Goal: Task Accomplishment & Management: Use online tool/utility

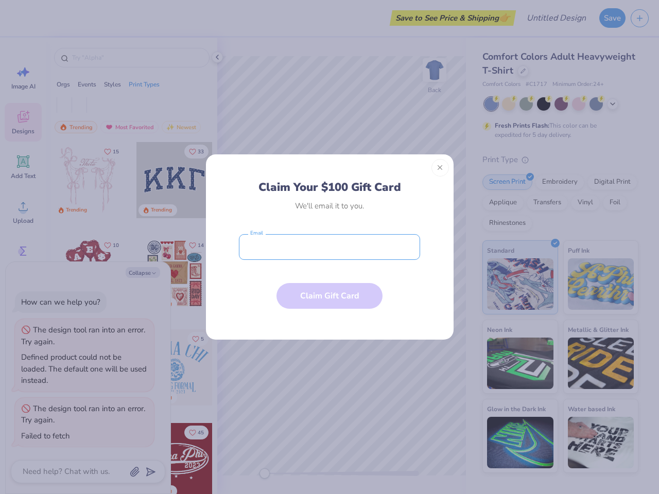
type textarea "x"
click at [329, 247] on input "email" at bounding box center [329, 247] width 181 height 26
click at [440, 168] on button "Close" at bounding box center [439, 167] width 17 height 17
